Goal: Navigation & Orientation: Understand site structure

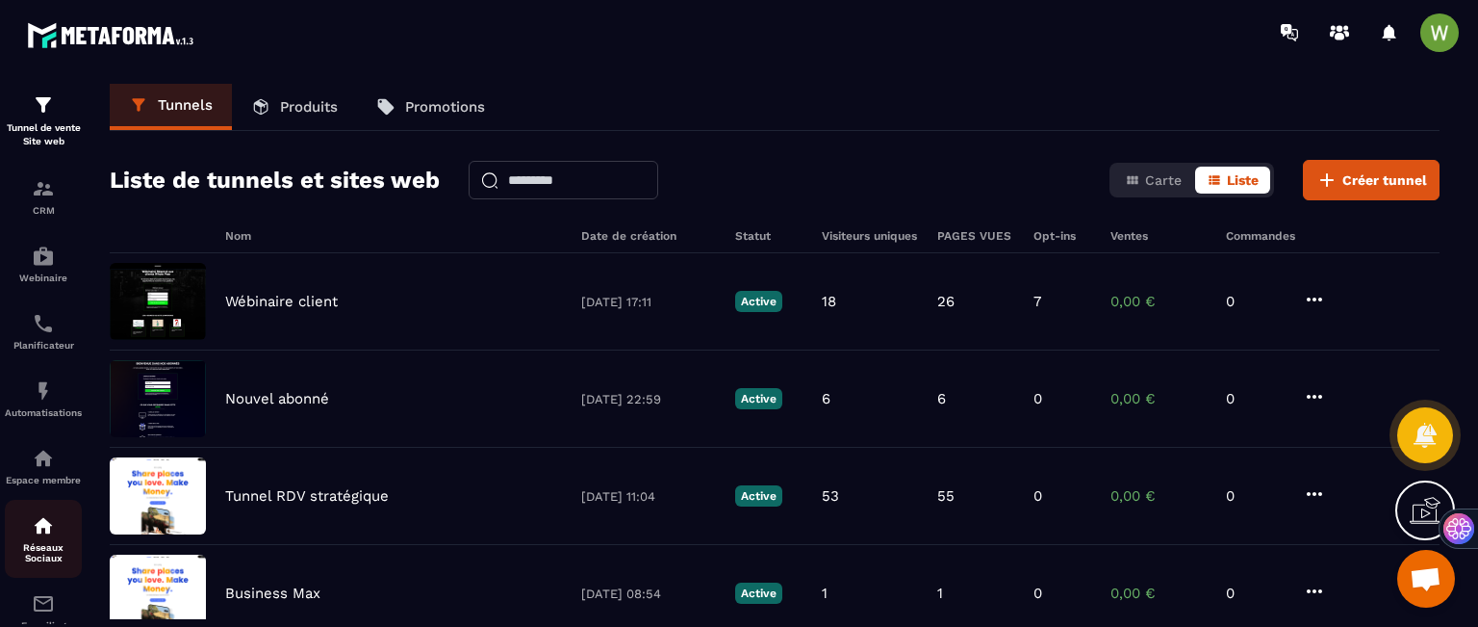
click at [59, 554] on p "Réseaux Sociaux" at bounding box center [43, 552] width 77 height 21
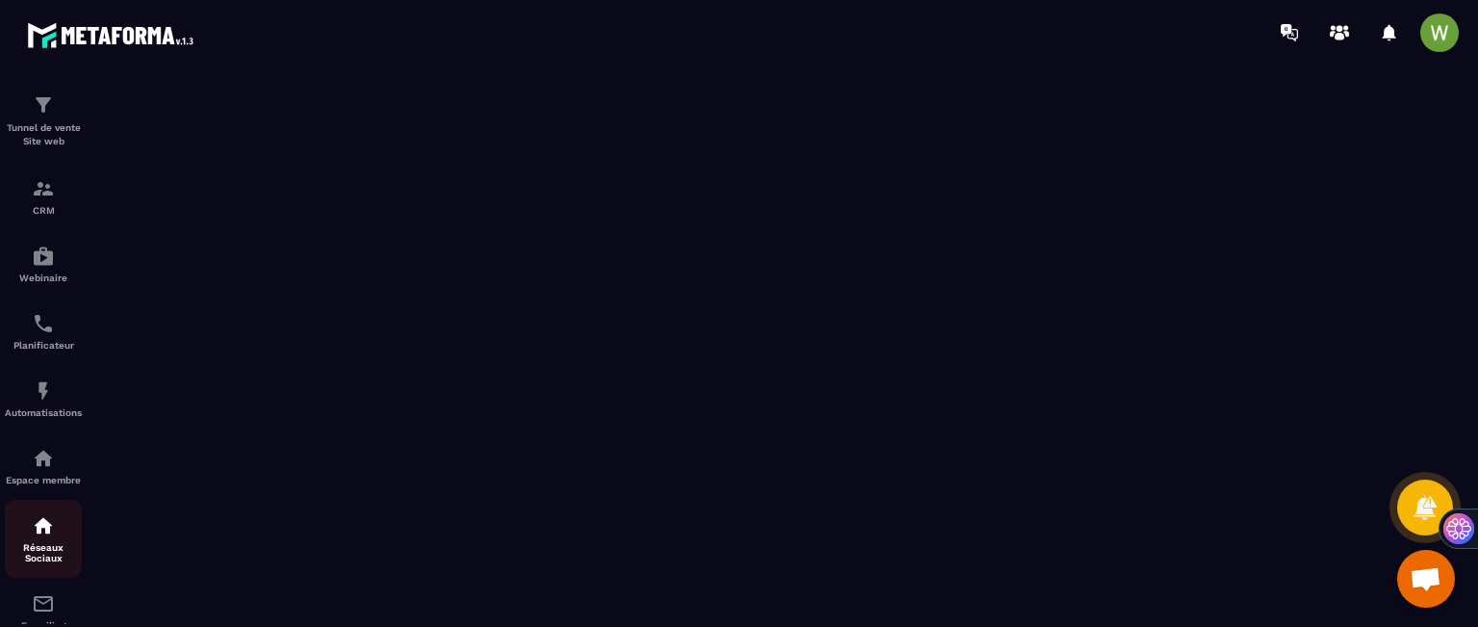
click at [49, 554] on p "Réseaux Sociaux" at bounding box center [43, 552] width 77 height 21
click at [24, 132] on p "Tunnel de vente Site web" at bounding box center [43, 134] width 77 height 27
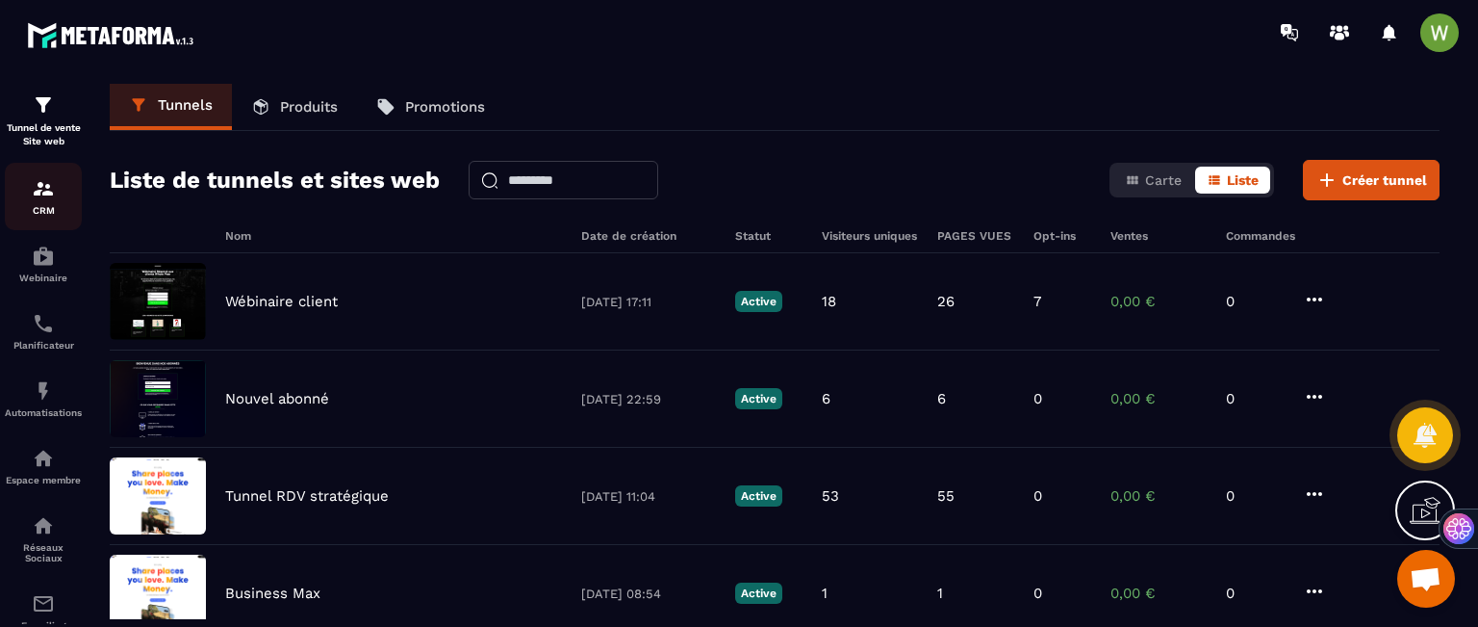
click at [36, 208] on p "CRM" at bounding box center [43, 210] width 77 height 11
click at [49, 218] on link "CRM" at bounding box center [43, 196] width 77 height 67
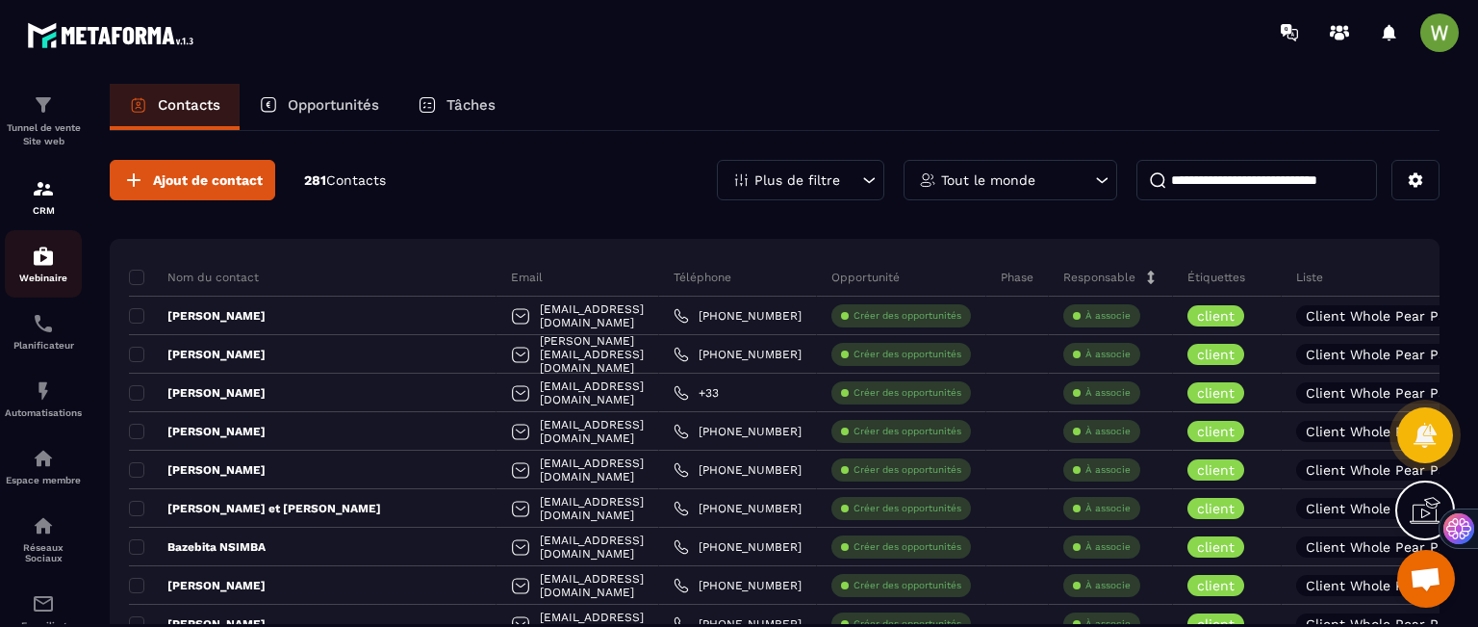
click at [46, 283] on p "Webinaire" at bounding box center [43, 277] width 77 height 11
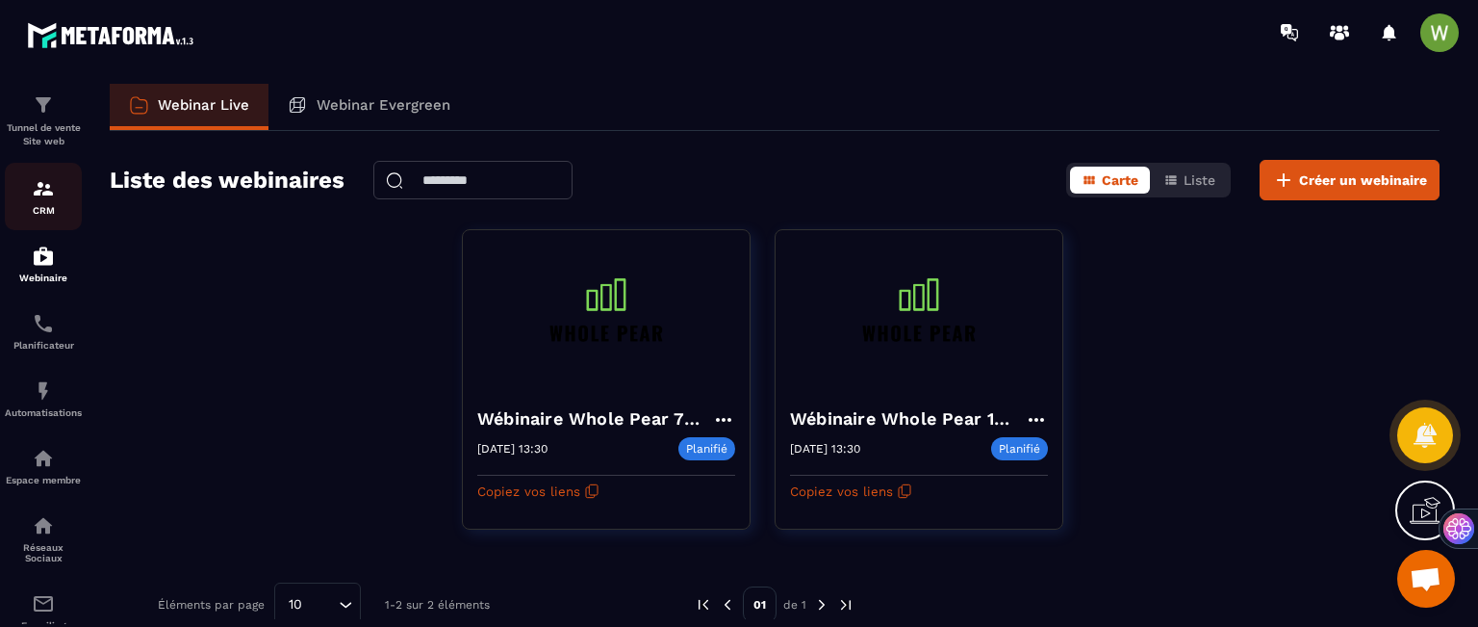
click at [41, 215] on p "CRM" at bounding box center [43, 210] width 77 height 11
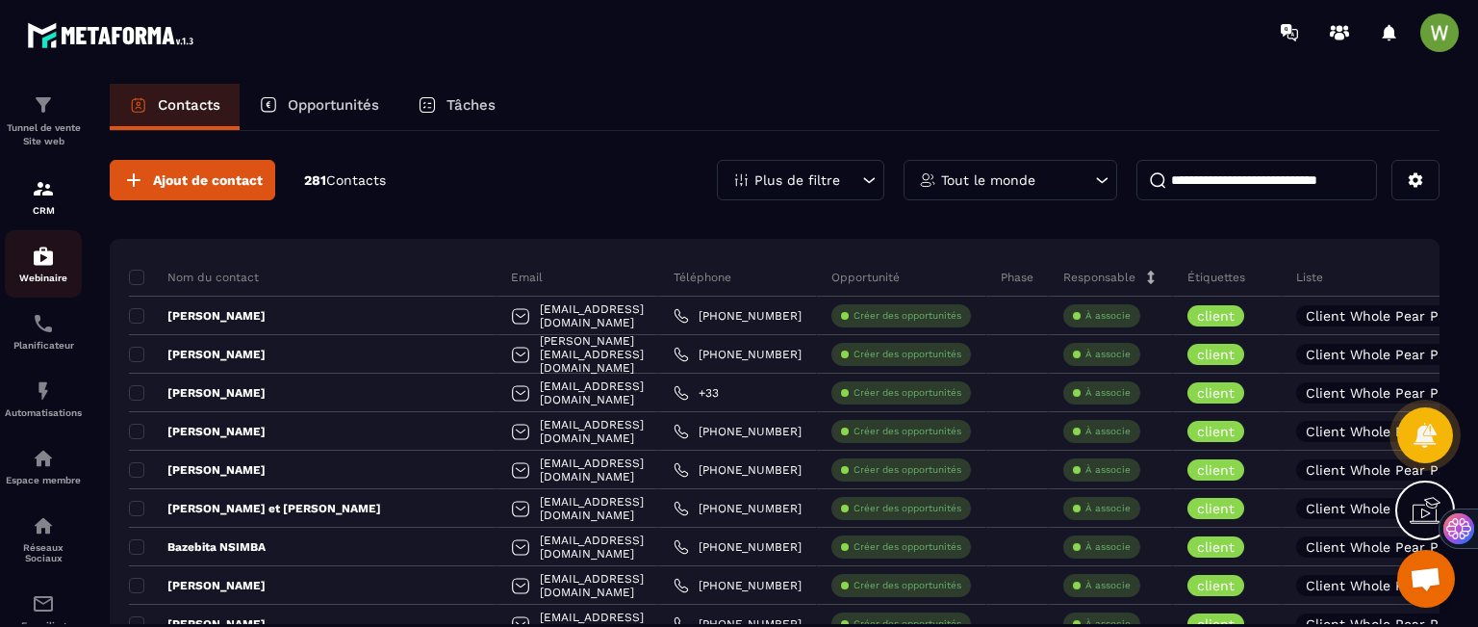
click at [47, 243] on link "Webinaire" at bounding box center [43, 263] width 77 height 67
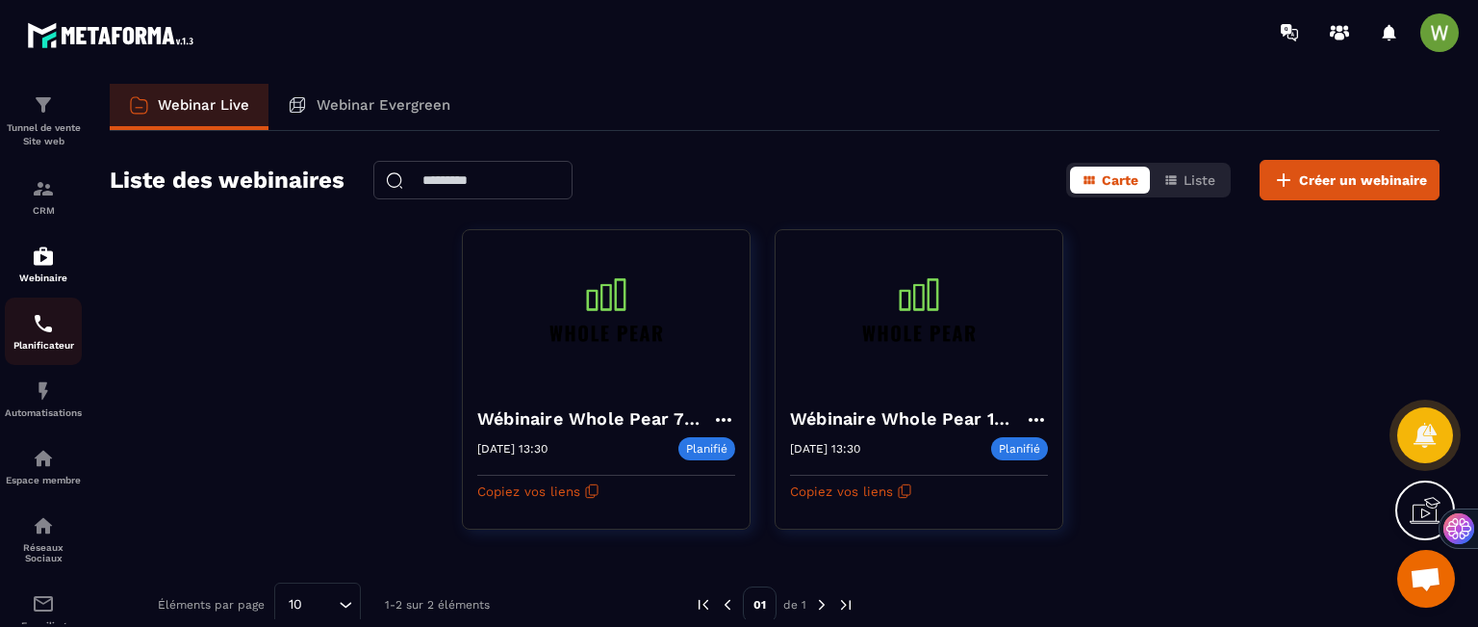
click at [57, 337] on div "Planificateur" at bounding box center [43, 331] width 77 height 39
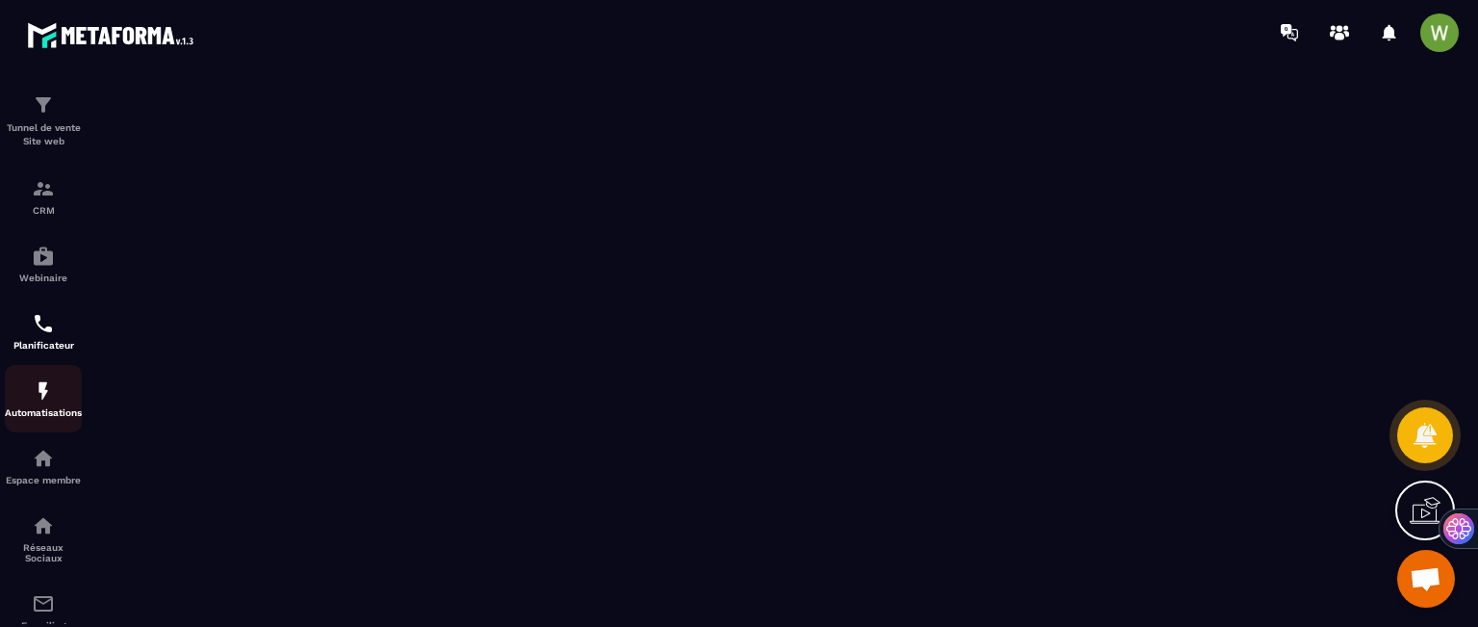
click at [40, 402] on img at bounding box center [43, 390] width 23 height 23
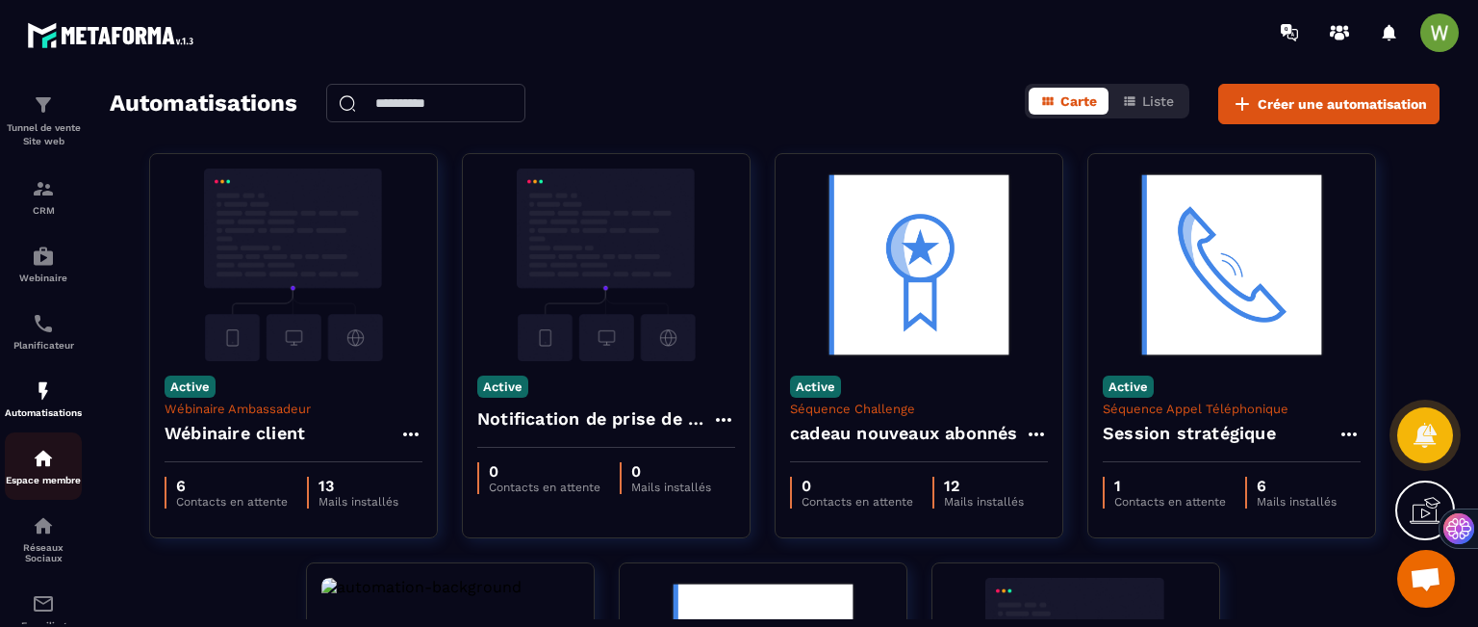
click at [42, 476] on div "Espace membre" at bounding box center [43, 466] width 77 height 39
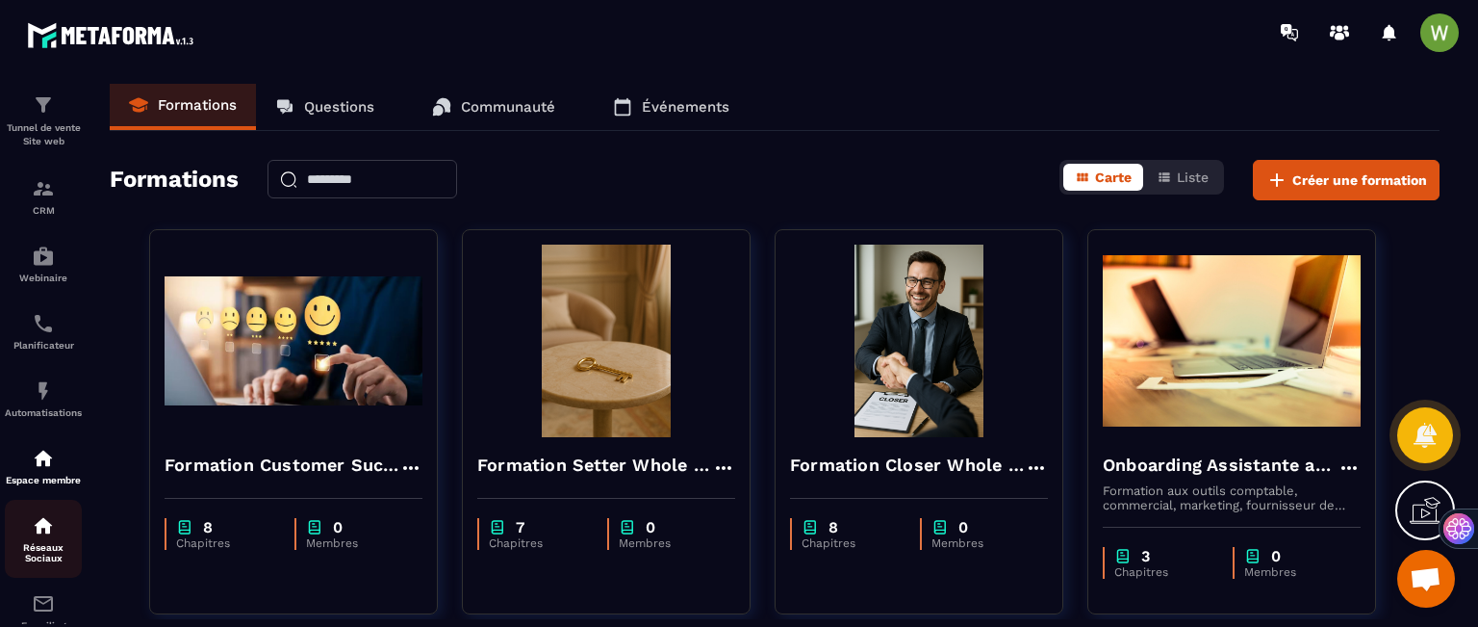
click at [40, 555] on p "Réseaux Sociaux" at bounding box center [43, 552] width 77 height 21
